Goal: Find specific page/section

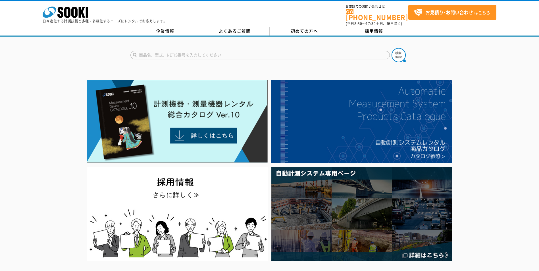
drag, startPoint x: 0, startPoint y: 0, endPoint x: 182, endPoint y: 51, distance: 188.9
click at [182, 51] on input "text" at bounding box center [259, 55] width 259 height 9
type input "at-10"
click at [391, 48] on button at bounding box center [398, 55] width 14 height 14
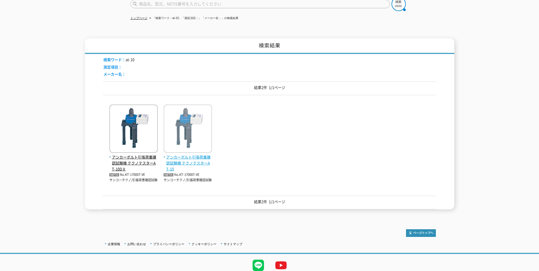
scroll to position [57, 0]
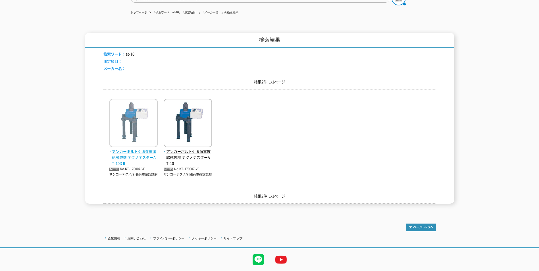
click at [129, 149] on span "アンカーボルト引張荷重確認試験機 テクノテスターAT-10DⅡ" at bounding box center [133, 158] width 48 height 18
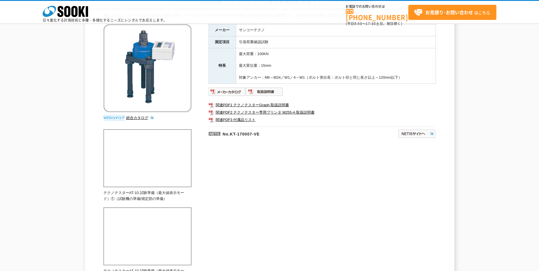
scroll to position [57, 0]
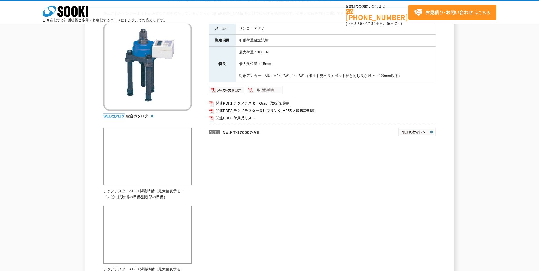
click at [263, 92] on img at bounding box center [264, 89] width 37 height 9
